Goal: Task Accomplishment & Management: Use online tool/utility

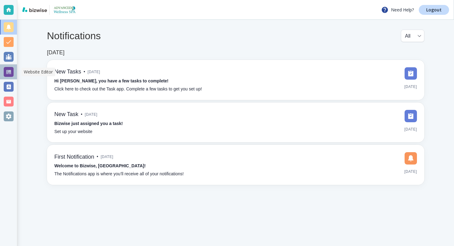
click at [11, 69] on div at bounding box center [9, 72] width 10 height 10
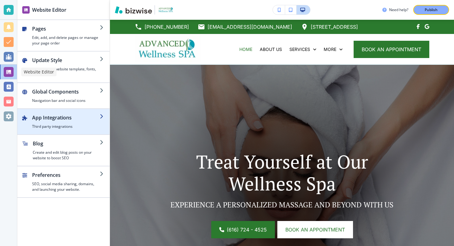
click at [64, 125] on h4 "Third party integrations" at bounding box center [66, 127] width 68 height 6
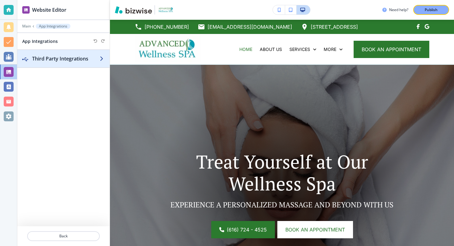
click at [94, 60] on h2 "Third Party Integrations" at bounding box center [66, 58] width 68 height 7
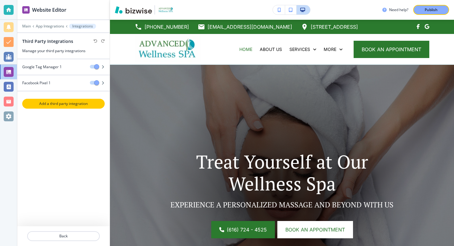
click at [91, 102] on p "Add a third party integration" at bounding box center [63, 104] width 81 height 6
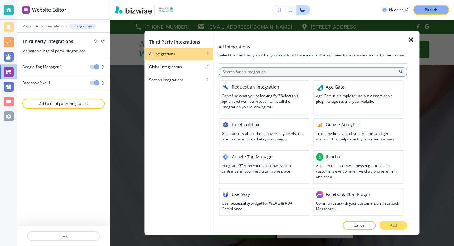
click at [252, 76] on input "text" at bounding box center [313, 71] width 189 height 9
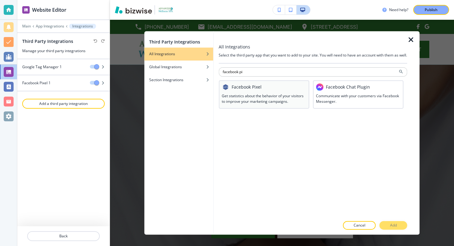
type input "facebook pi"
click at [257, 109] on div "Facebook Pixel Get statistics about the behavior of your visitors to improve yo…" at bounding box center [264, 94] width 91 height 28
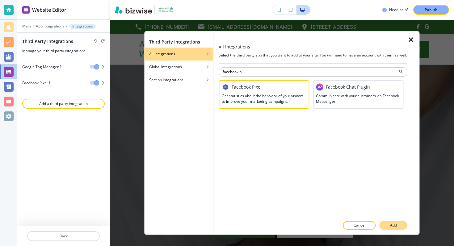
click at [392, 224] on p "Add" at bounding box center [393, 226] width 7 height 6
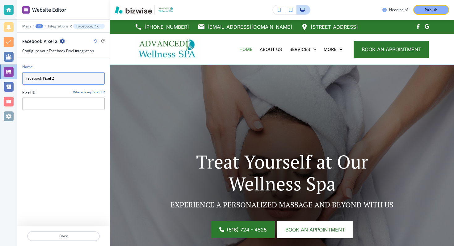
click at [42, 78] on input "Facebook Pixel 2" at bounding box center [63, 78] width 83 height 12
click at [63, 76] on input "Facebook Pixel 2" at bounding box center [63, 78] width 83 height 12
click at [44, 80] on input "Facebook Pixel" at bounding box center [63, 78] width 83 height 12
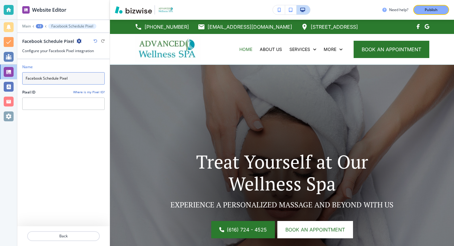
type input "Facebook Schedule Pixel"
click at [78, 126] on div "Name Facebook Schedule Pixel Pixel ID Where is my Pixel ID?" at bounding box center [63, 142] width 83 height 167
click at [78, 41] on icon "button" at bounding box center [79, 41] width 5 height 5
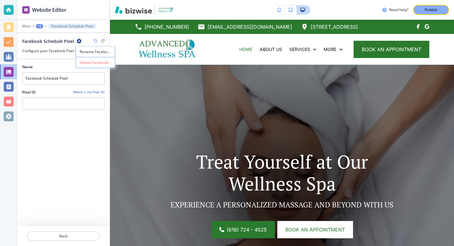
click at [74, 120] on div "Name Facebook Schedule Pixel Pixel ID Where is my Pixel ID?" at bounding box center [63, 142] width 83 height 167
click at [45, 25] on icon at bounding box center [46, 26] width 2 height 2
click at [37, 25] on div "+2" at bounding box center [39, 26] width 7 height 4
click at [52, 38] on p "App Integrations" at bounding box center [56, 37] width 32 height 6
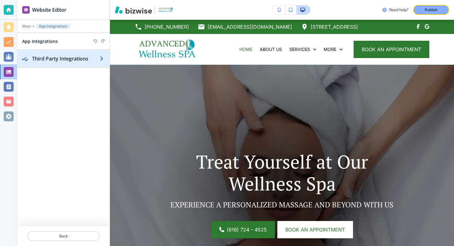
click at [53, 61] on h2 "Third Party Integrations" at bounding box center [66, 58] width 68 height 7
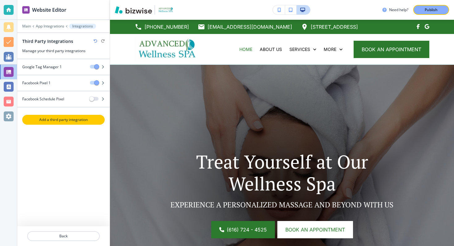
click at [56, 118] on p "Add a third party integration" at bounding box center [63, 120] width 81 height 6
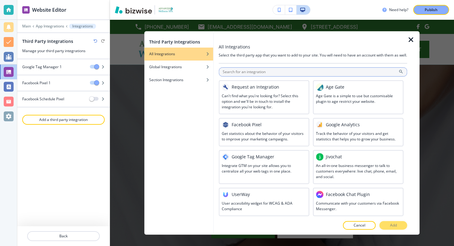
click at [263, 75] on input "text" at bounding box center [313, 71] width 189 height 9
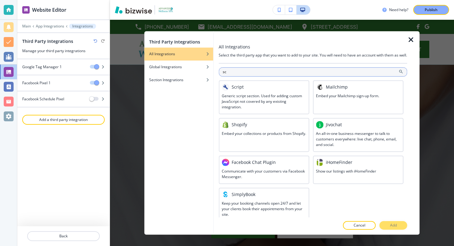
type input "s"
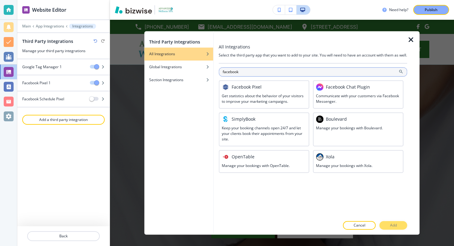
click at [240, 77] on input "facebook" at bounding box center [313, 71] width 189 height 9
click at [239, 77] on input "facebook" at bounding box center [313, 71] width 189 height 9
type input "faceboo"
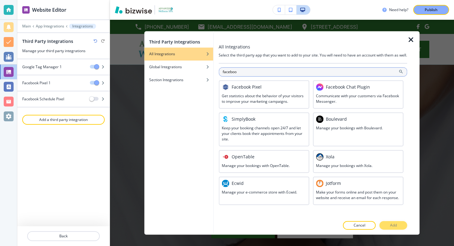
click at [239, 77] on input "faceboo" at bounding box center [313, 71] width 189 height 9
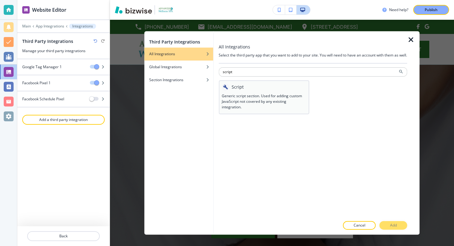
type input "script"
click at [251, 105] on h3 "Generic script section. Used for adding custom JavaScript not covered by any ex…" at bounding box center [264, 101] width 84 height 17
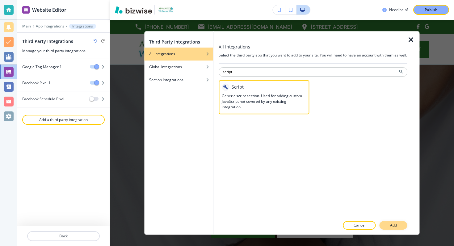
click at [388, 226] on button "Add" at bounding box center [394, 225] width 28 height 9
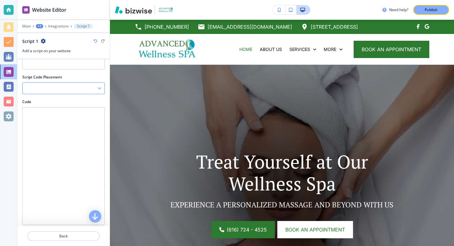
scroll to position [33, 0]
click at [72, 87] on div at bounding box center [64, 86] width 82 height 11
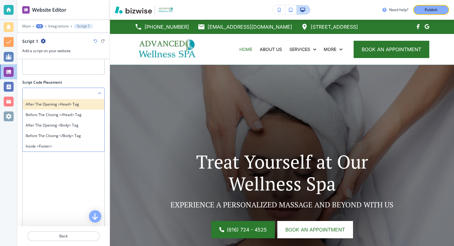
scroll to position [56, 0]
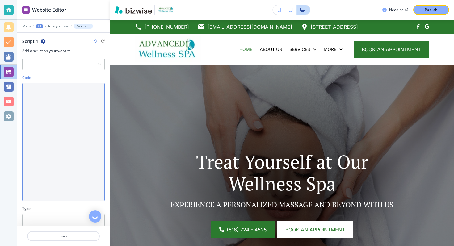
click at [85, 146] on textarea "Code" at bounding box center [63, 142] width 83 height 118
paste textarea "<script> fbq('track', 'Schedule'); </script>"
type textarea "<script> fbq('track', 'Schedule'); </script>"
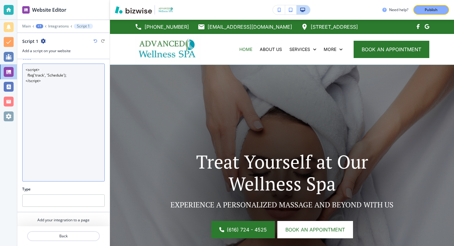
scroll to position [92, 0]
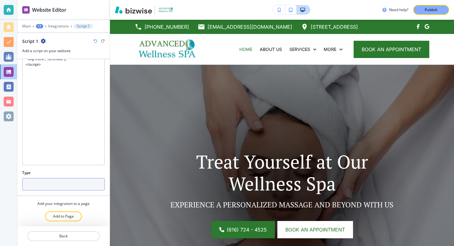
click at [64, 187] on input "text" at bounding box center [63, 184] width 83 height 12
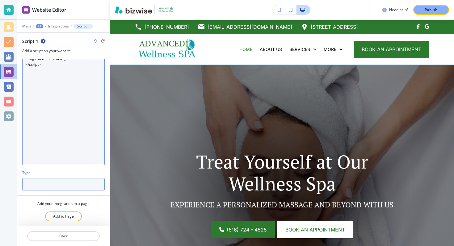
paste input "Facebook Pixel Schedule Event"
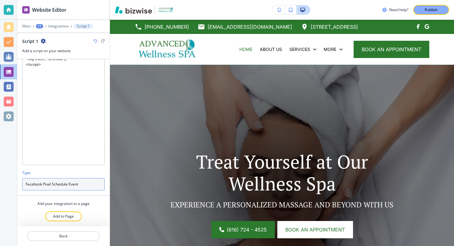
type input "Facebook Pixel Schedule Event"
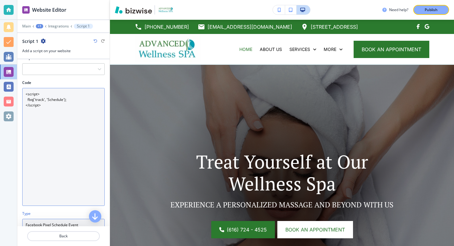
scroll to position [0, 0]
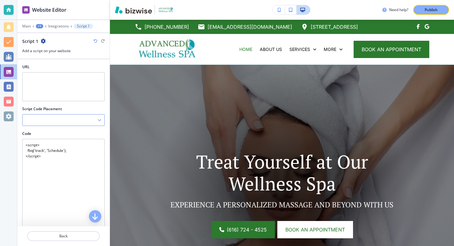
click at [81, 118] on div at bounding box center [64, 120] width 82 height 11
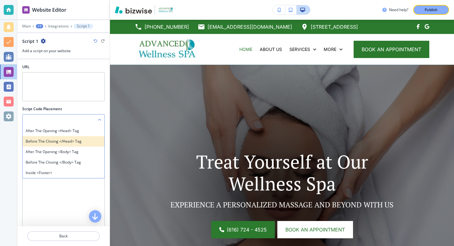
click at [87, 142] on h4 "Before the closing </head> tag" at bounding box center [64, 142] width 76 height 6
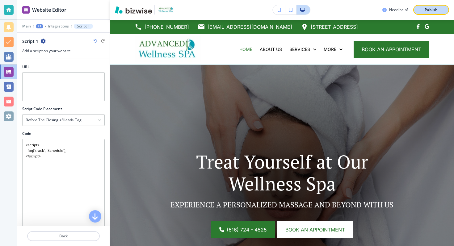
click at [440, 14] on button "Publish" at bounding box center [431, 10] width 36 height 10
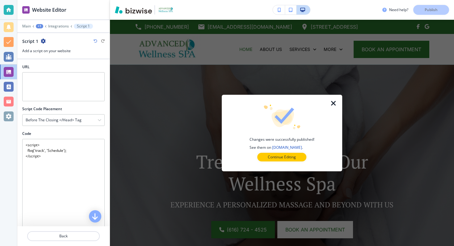
click at [333, 102] on icon "button" at bounding box center [333, 103] width 7 height 7
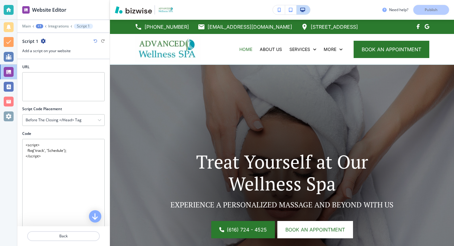
click at [28, 23] on div at bounding box center [63, 22] width 92 height 4
click at [26, 24] on p "Main" at bounding box center [26, 26] width 9 height 4
